Goal: Information Seeking & Learning: Learn about a topic

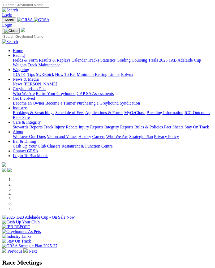
scroll to position [245, 0]
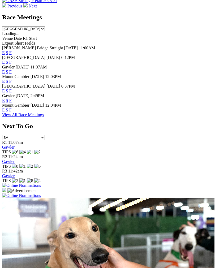
click at [12, 69] on link "F" at bounding box center [10, 71] width 2 height 5
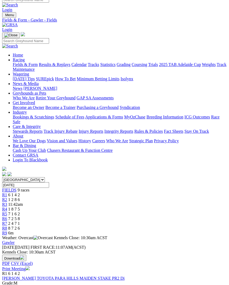
scroll to position [1, 0]
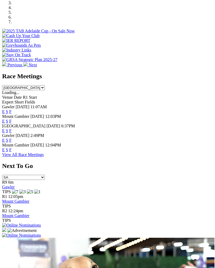
scroll to position [186, 0]
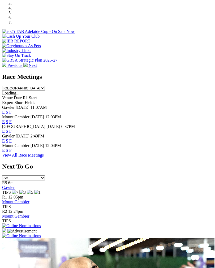
click at [12, 138] on link "F" at bounding box center [10, 140] width 2 height 5
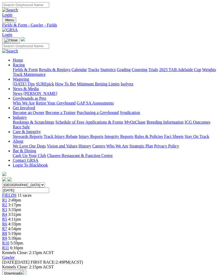
click at [7, 227] on link "R7" at bounding box center [4, 229] width 5 height 5
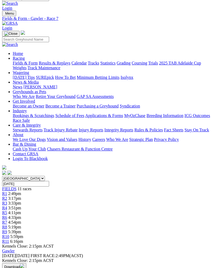
click at [7, 225] on link "R8" at bounding box center [4, 227] width 5 height 5
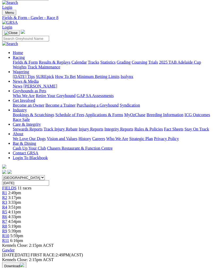
scroll to position [8, 0]
click at [7, 228] on span "R9" at bounding box center [4, 230] width 5 height 5
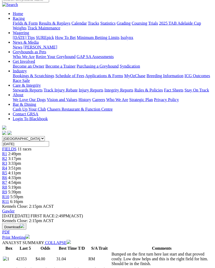
scroll to position [47, 0]
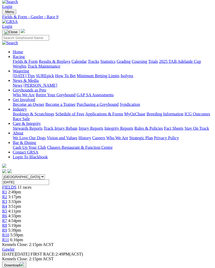
scroll to position [0, 0]
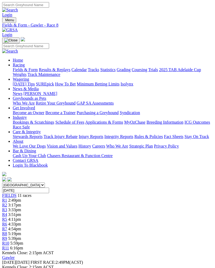
scroll to position [16, 0]
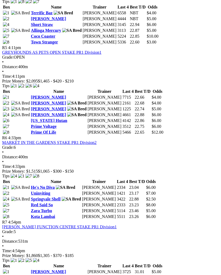
scroll to position [577, 0]
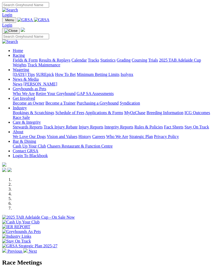
scroll to position [186, 0]
